Goal: Transaction & Acquisition: Purchase product/service

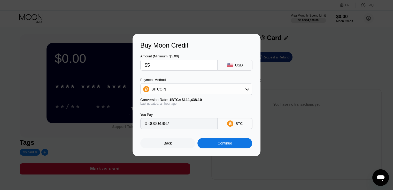
type input "0.00004381"
click at [217, 143] on div "Continue" at bounding box center [224, 143] width 14 height 4
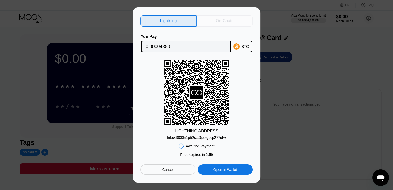
click at [218, 20] on div "On-Chain" at bounding box center [225, 20] width 18 height 5
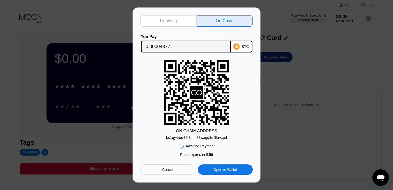
click at [175, 44] on input "0.00004377" at bounding box center [186, 46] width 80 height 10
click at [184, 181] on div "Lightning On-Chain You Pay 0.00004377 BTC ON CHAIN ADDRESS bc1qy4aev85l3ut...88…" at bounding box center [196, 94] width 128 height 175
click at [198, 137] on div "bc1qy4aev85l3ut...88wagq3m3krvzpd" at bounding box center [196, 137] width 61 height 4
click at [186, 180] on div "Lightning On-Chain You Pay 0.00004377 BTC ON CHAIN ADDRESS bc1qy4aev85l3ut...88…" at bounding box center [196, 94] width 128 height 175
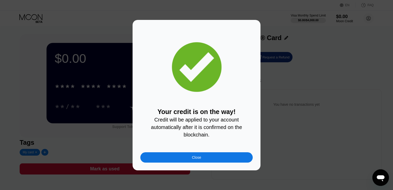
click at [209, 157] on div "Close" at bounding box center [196, 157] width 112 height 10
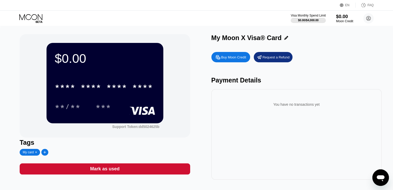
click at [341, 16] on div "$0.00" at bounding box center [344, 16] width 17 height 5
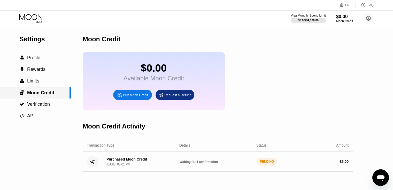
click at [41, 93] on span "Moon Credit" at bounding box center [40, 92] width 27 height 5
click at [40, 70] on span "Rewards" at bounding box center [36, 69] width 18 height 5
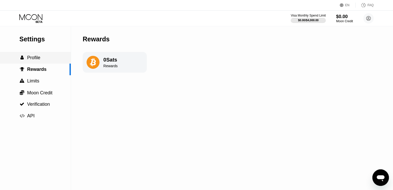
click at [43, 63] on div " Profile" at bounding box center [35, 58] width 71 height 12
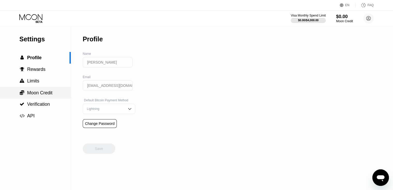
click at [39, 92] on span "Moon Credit" at bounding box center [39, 92] width 25 height 5
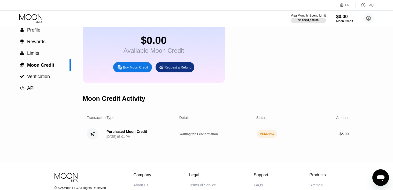
scroll to position [27, 0]
click at [370, 21] on circle at bounding box center [368, 18] width 10 height 10
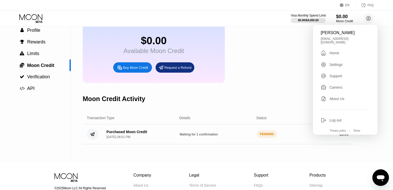
click at [332, 52] on div "Home" at bounding box center [334, 53] width 10 height 4
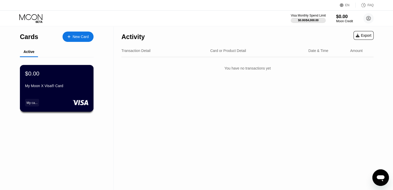
click at [73, 96] on div "$0.00 My Moon X Visa® Card My ca..." at bounding box center [57, 88] width 74 height 47
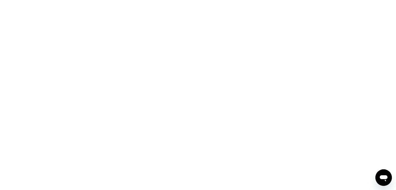
click at [210, 130] on div at bounding box center [198, 95] width 396 height 190
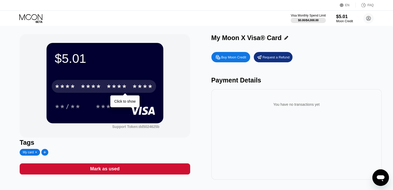
click at [134, 86] on div "****" at bounding box center [142, 87] width 21 height 8
click at [106, 89] on div "* * * * * * * * * * * * 4967" at bounding box center [104, 86] width 104 height 13
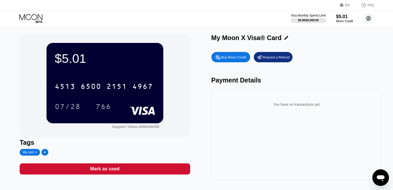
click at [368, 18] on circle at bounding box center [368, 18] width 10 height 10
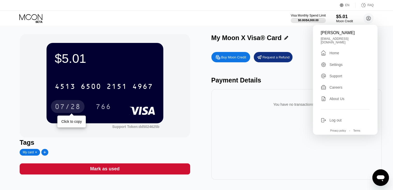
click at [73, 108] on div "07/28" at bounding box center [68, 107] width 26 height 8
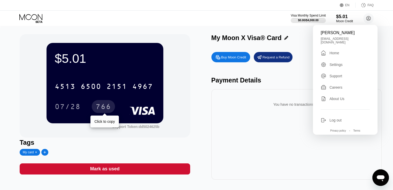
click at [100, 107] on div "766" at bounding box center [102, 107] width 15 height 8
click at [202, 110] on div "$5.01 4513 6500 2151 4967 07/28 766 Support Token: dd5024625b Tags My card Mark…" at bounding box center [196, 106] width 353 height 145
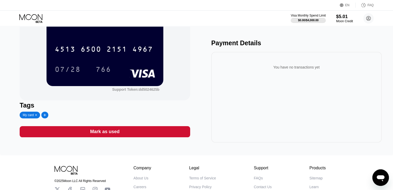
scroll to position [16, 0]
